Goal: Unclear: Browse casually

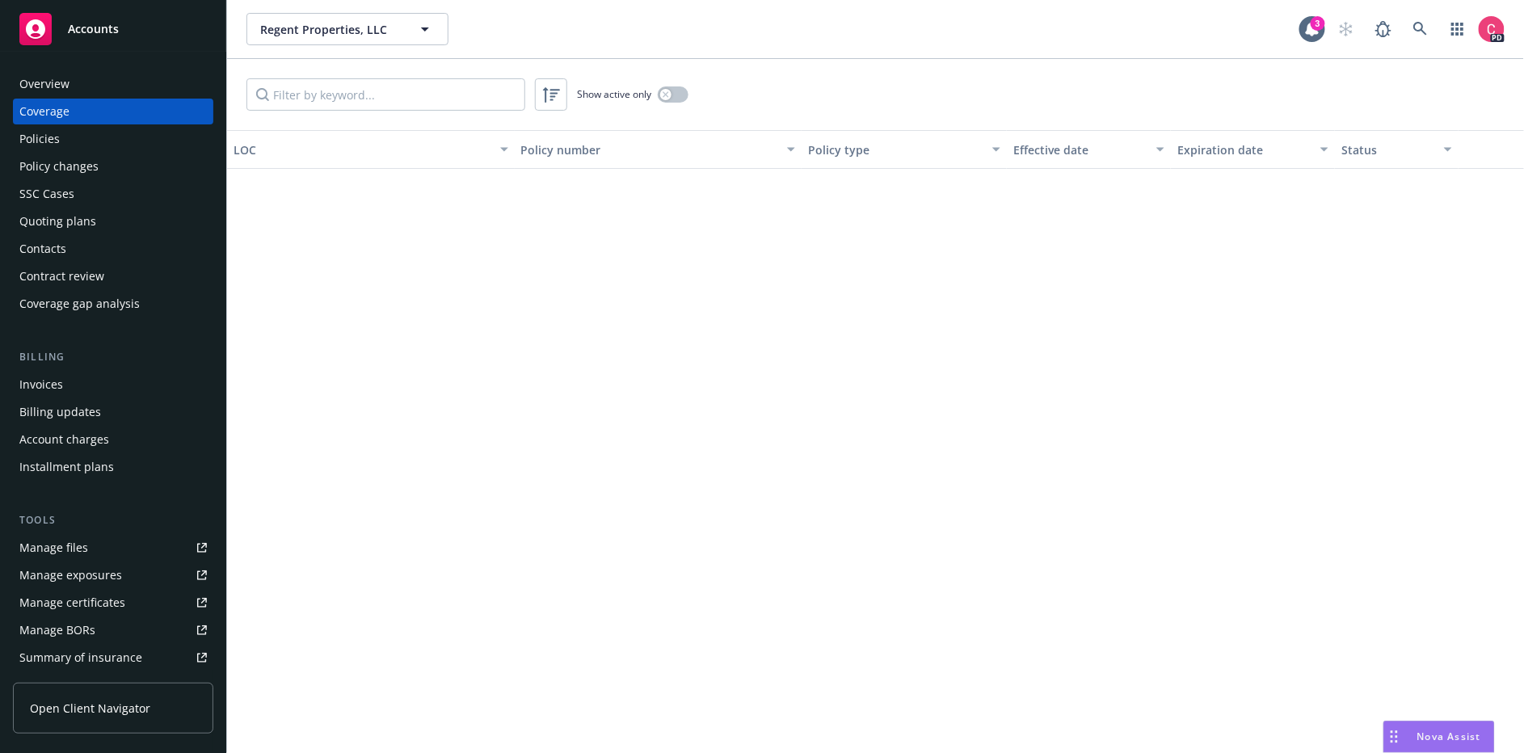
scroll to position [1998, 0]
